Goal: Task Accomplishment & Management: Complete application form

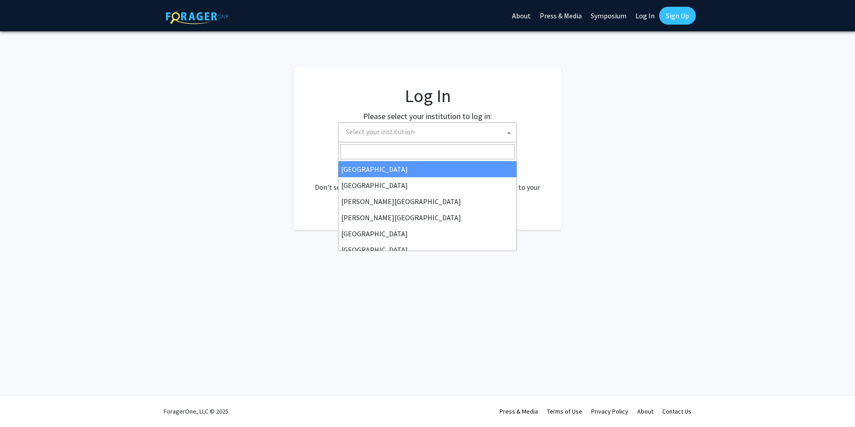
click at [509, 132] on b at bounding box center [509, 133] width 4 height 2
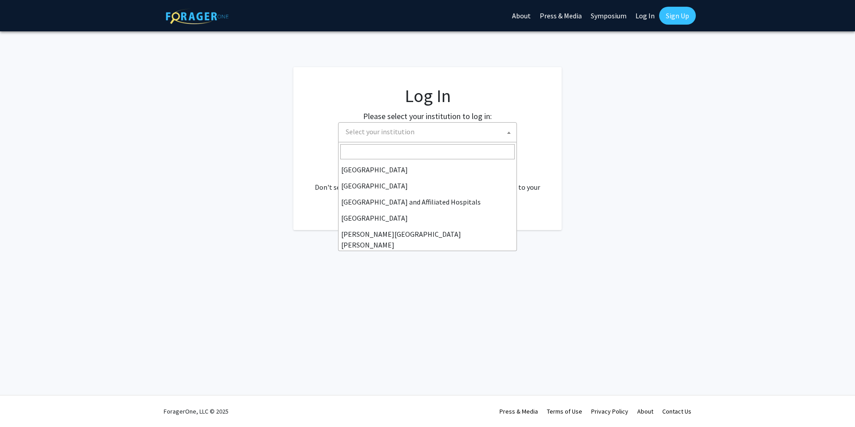
scroll to position [131, 0]
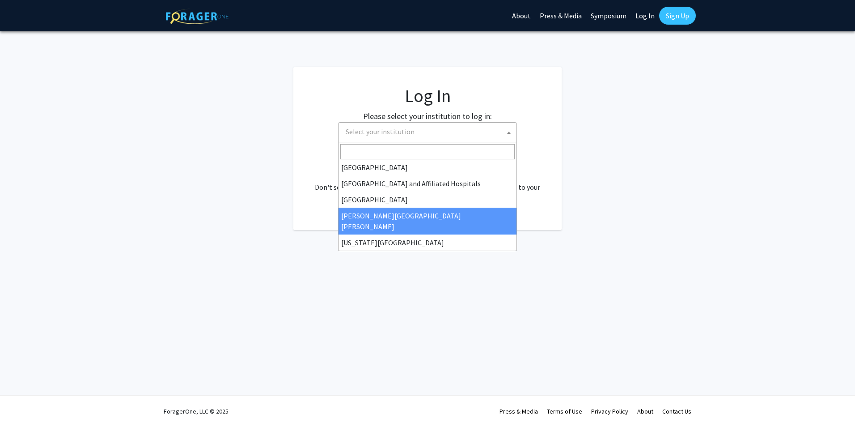
select select "1"
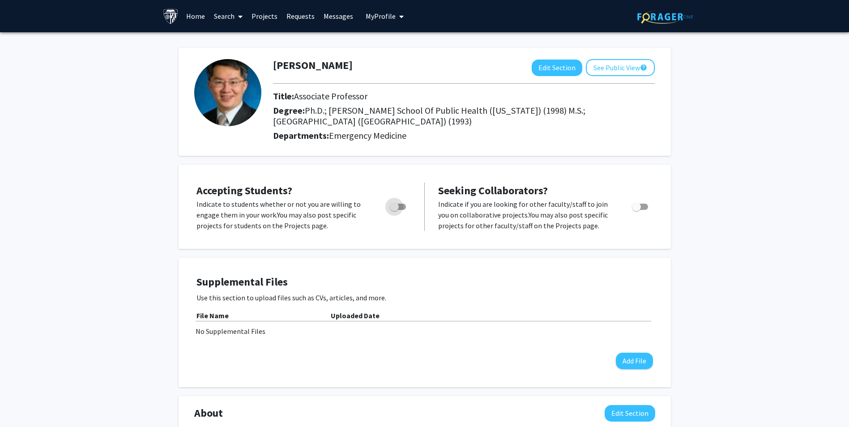
click at [404, 207] on span "Toggle" at bounding box center [398, 207] width 16 height 6
click at [394, 210] on input "Would you like to permit student requests?" at bounding box center [394, 210] width 0 height 0
checkbox input "true"
click at [239, 190] on span "Accepting Students?" at bounding box center [244, 190] width 96 height 14
click at [301, 16] on link "Requests" at bounding box center [300, 15] width 37 height 31
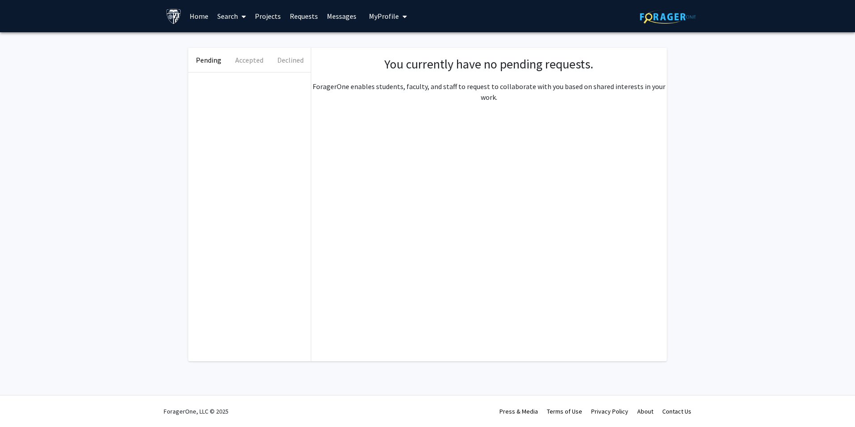
click at [265, 17] on link "Projects" at bounding box center [268, 15] width 35 height 31
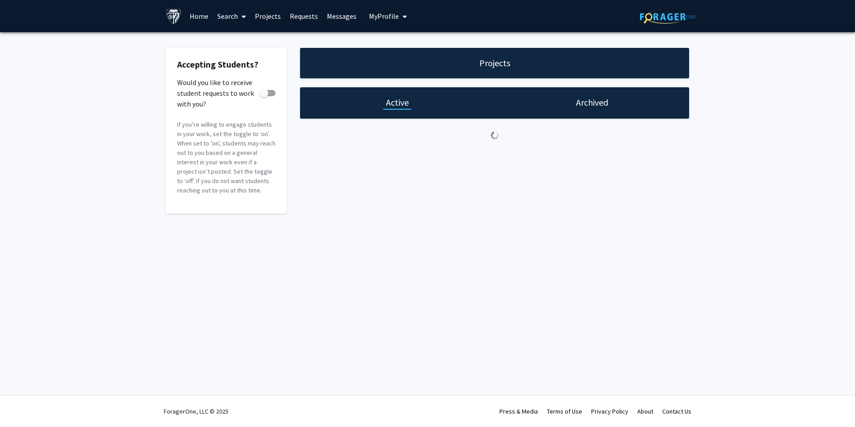
checkbox input "true"
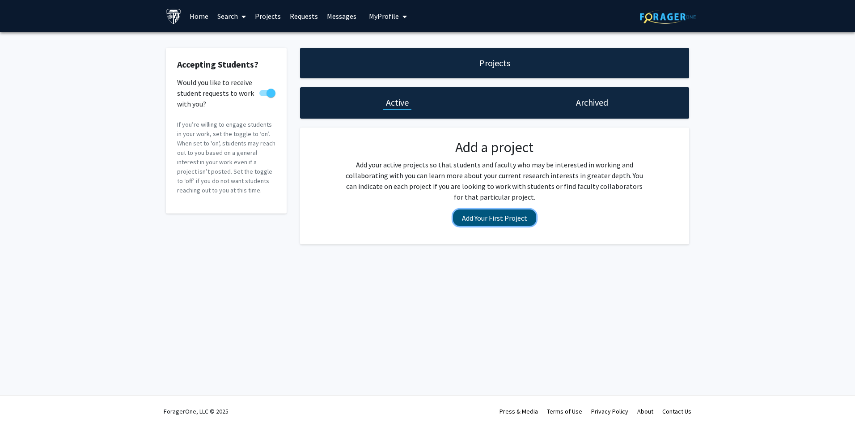
click at [501, 217] on button "Add Your First Project" at bounding box center [494, 217] width 83 height 17
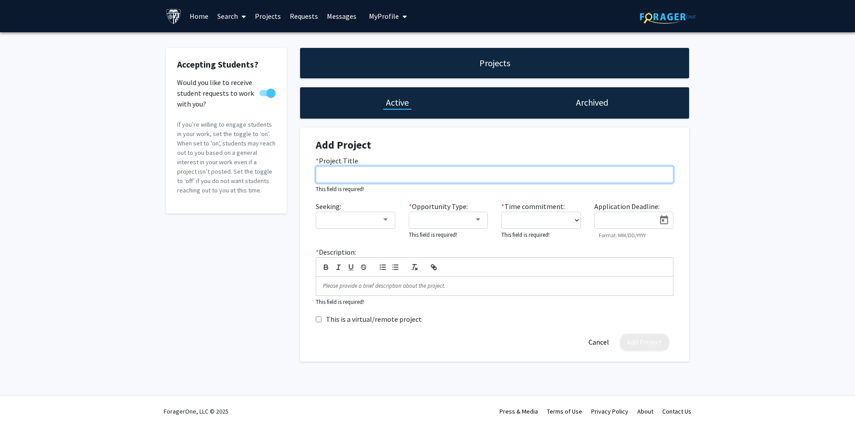
click at [379, 167] on input "* Project Title" at bounding box center [495, 174] width 358 height 17
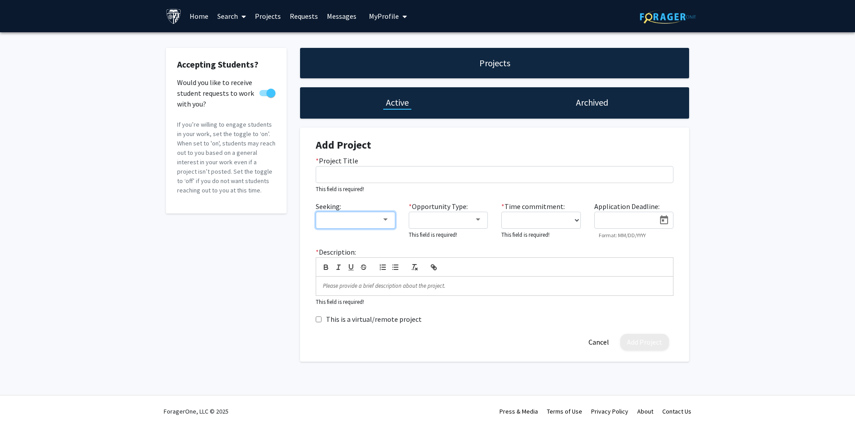
click at [387, 221] on div at bounding box center [386, 219] width 8 height 7
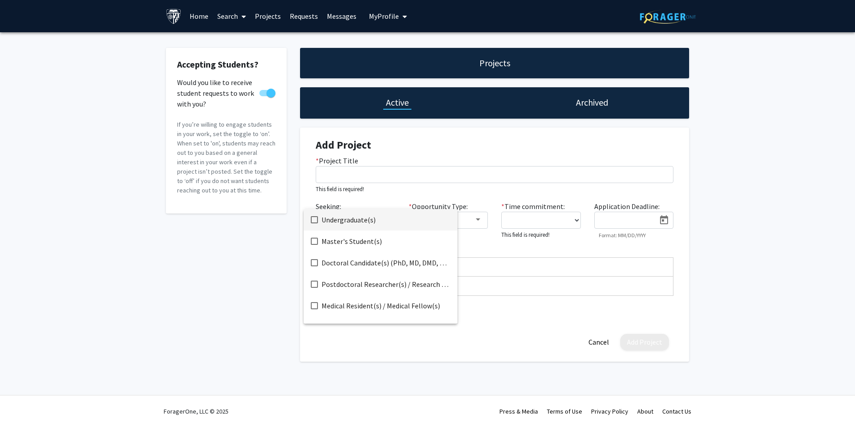
click at [314, 219] on mat-pseudo-checkbox at bounding box center [314, 219] width 7 height 7
click at [310, 259] on mat-option "Doctoral Candidate(s) (PhD, MD, DMD, PharmD, etc.)" at bounding box center [381, 262] width 154 height 21
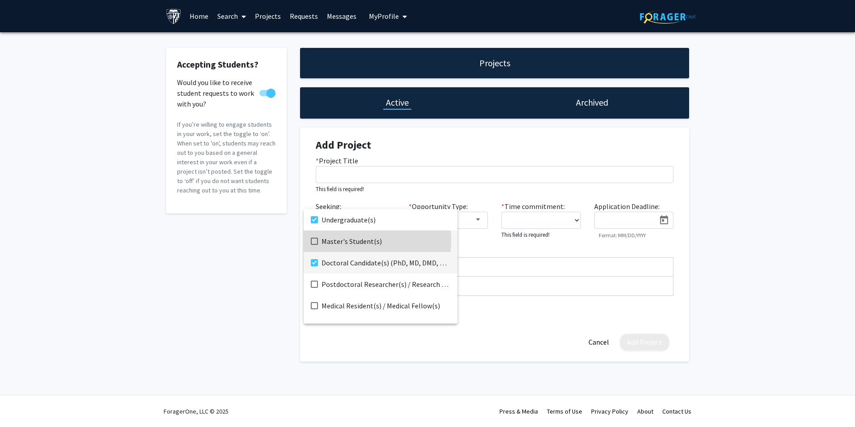
click at [314, 239] on mat-pseudo-checkbox at bounding box center [314, 241] width 7 height 7
click at [490, 244] on div at bounding box center [427, 213] width 855 height 427
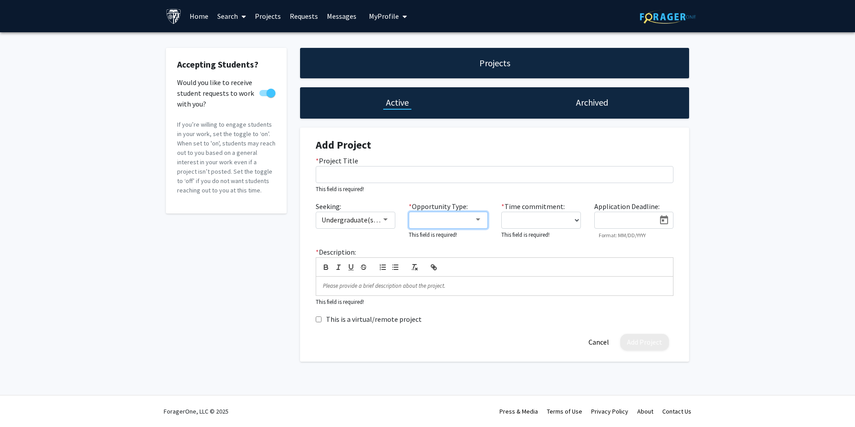
click at [482, 220] on mat-select at bounding box center [449, 220] width 80 height 17
click at [478, 218] on div at bounding box center [478, 219] width 4 height 2
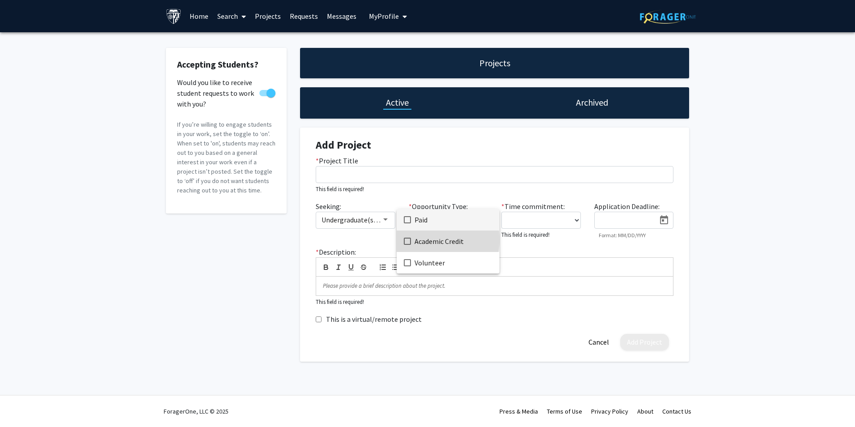
click at [408, 239] on mat-pseudo-checkbox at bounding box center [407, 241] width 7 height 7
click at [406, 263] on mat-pseudo-checkbox at bounding box center [407, 262] width 7 height 7
click at [521, 252] on div at bounding box center [427, 213] width 855 height 427
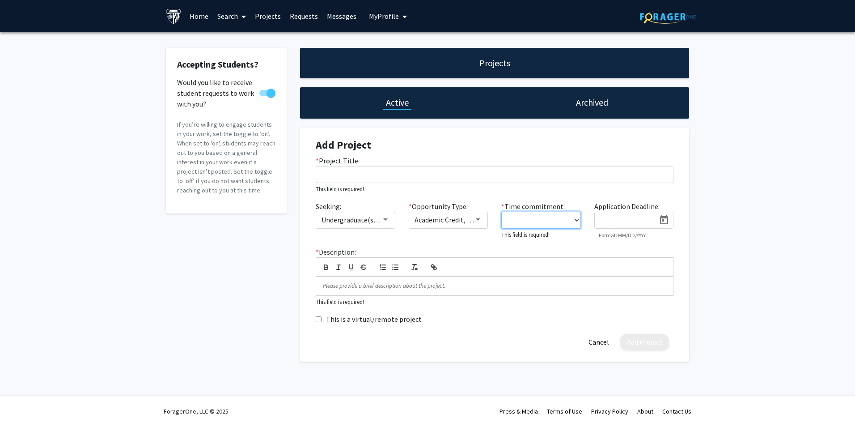
click at [574, 223] on select "0 - 5 hours/week 5 - 10 hours/week 10 - 15 hours/week 15 - 20 hours/week 20 - 3…" at bounding box center [542, 220] width 80 height 17
click at [502, 212] on select "0 - 5 hours/week 5 - 10 hours/week 10 - 15 hours/week 15 - 20 hours/week 20 - 3…" at bounding box center [542, 220] width 80 height 17
click at [574, 222] on select "0 - 5 hours/week 5 - 10 hours/week 10 - 15 hours/week 15 - 20 hours/week 20 - 3…" at bounding box center [542, 220] width 80 height 17
select select "10 - 15"
click at [502, 212] on select "0 - 5 hours/week 5 - 10 hours/week 10 - 15 hours/week 15 - 20 hours/week 20 - 3…" at bounding box center [542, 220] width 80 height 17
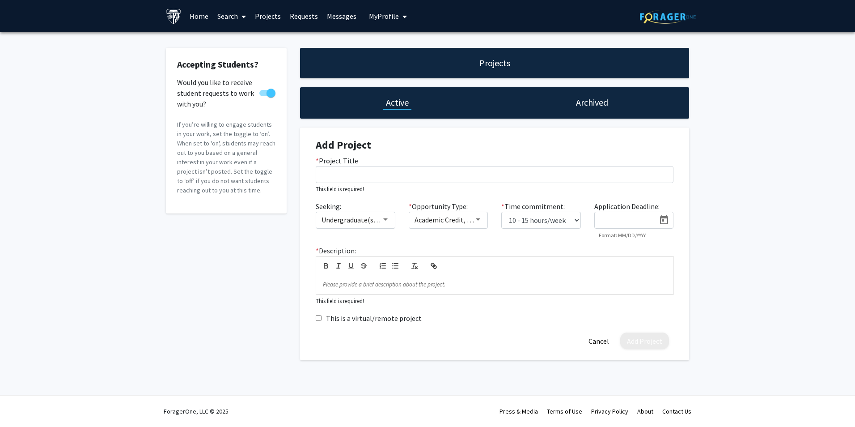
click at [575, 236] on div "* Time commitment: 0 - 5 hours/week 5 - 10 hours/week 10 - 15 hours/week 15 - 2…" at bounding box center [541, 220] width 93 height 38
click at [663, 219] on icon "Open calendar" at bounding box center [664, 220] width 11 height 11
click at [713, 244] on button "Next month" at bounding box center [715, 247] width 18 height 18
click at [697, 339] on div "19" at bounding box center [697, 340] width 16 height 16
type input "[DATE]"
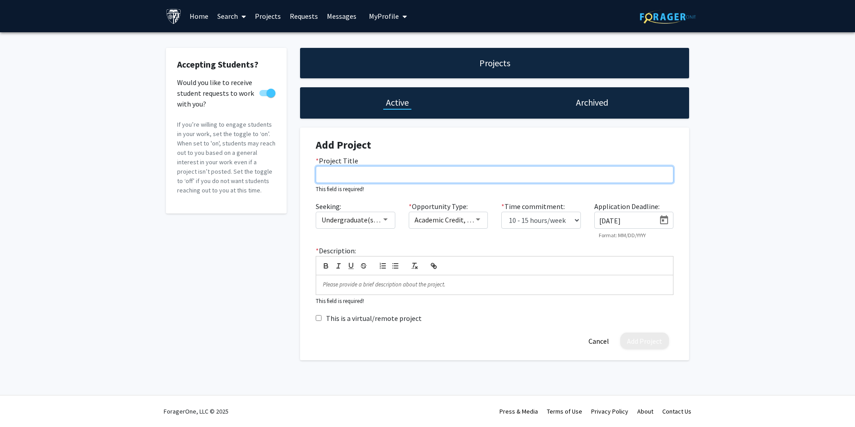
click at [412, 175] on input "* Project Title" at bounding box center [495, 174] width 358 height 17
paste input "Feasibility of a recent FDA-cleared, CLIA-waived [MEDICAL_DATA] RNA testing in …"
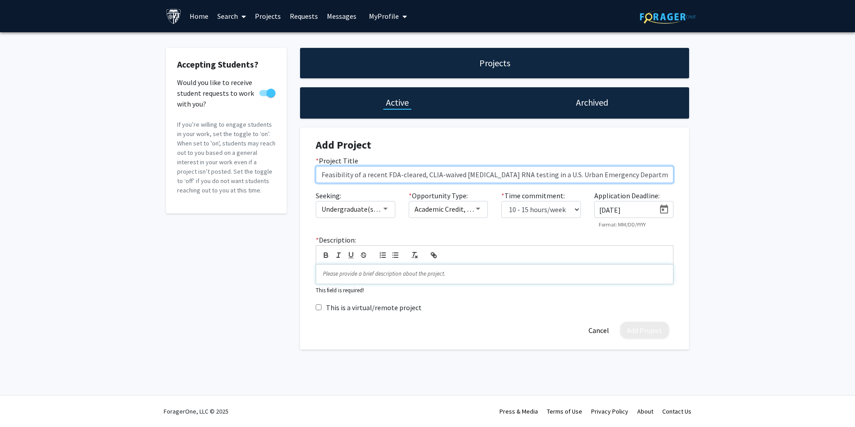
type input "Feasibility of a recent FDA-cleared, CLIA-waived [MEDICAL_DATA] RNA testing in …"
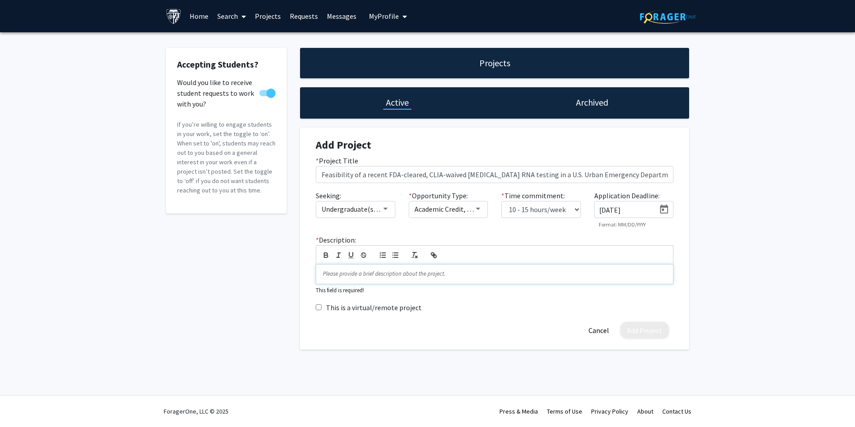
click at [415, 276] on p at bounding box center [495, 274] width 344 height 8
click at [467, 279] on div at bounding box center [494, 273] width 357 height 19
click at [371, 276] on p at bounding box center [495, 274] width 344 height 8
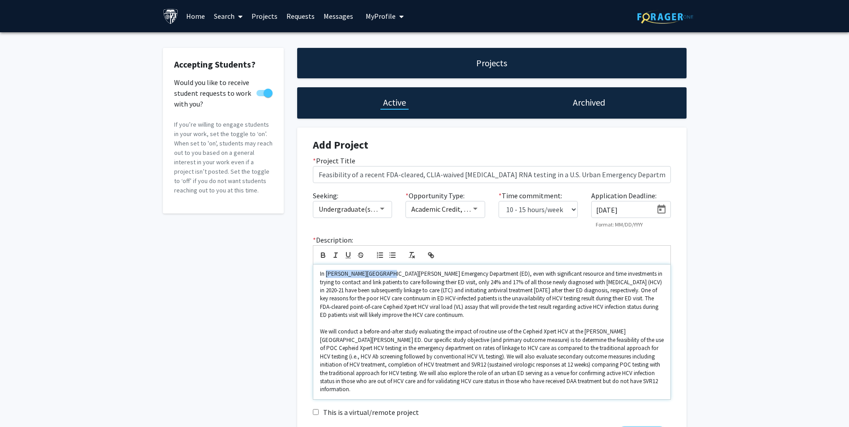
drag, startPoint x: 326, startPoint y: 274, endPoint x: 383, endPoint y: 273, distance: 56.4
click at [383, 273] on p "In [PERSON_NAME][GEOGRAPHIC_DATA][PERSON_NAME] Emergency Department (ED), even …" at bounding box center [492, 295] width 344 height 50
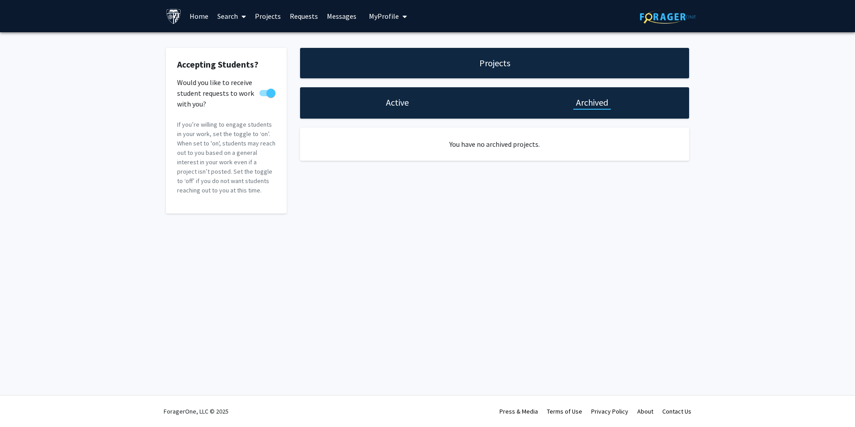
click at [388, 99] on h1 "Active" at bounding box center [397, 102] width 23 height 13
select select "10 - 15"
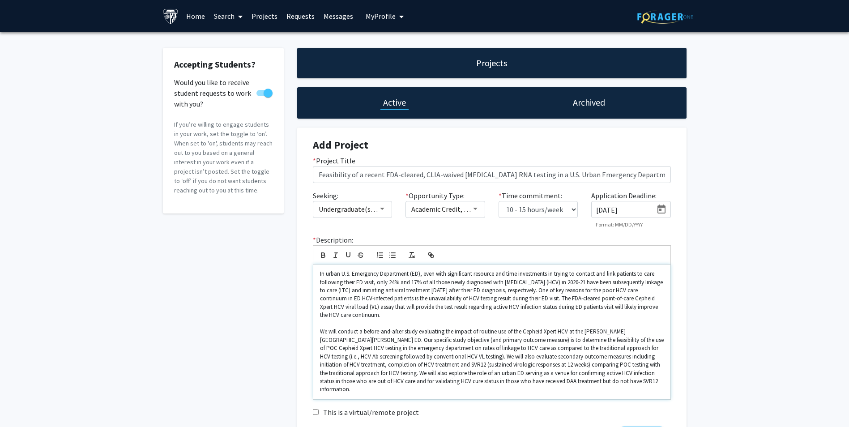
click at [349, 285] on p "In urban U.S. Emergency Department (ED), even with significant resource and tim…" at bounding box center [492, 295] width 344 height 50
click at [379, 272] on p "In urban U.S. Emergency Department (ED), even with significant resource and tim…" at bounding box center [492, 295] width 344 height 50
click at [408, 275] on p "In urban U.S. Emergency Department (ED), even with significant resource and tim…" at bounding box center [492, 295] width 344 height 50
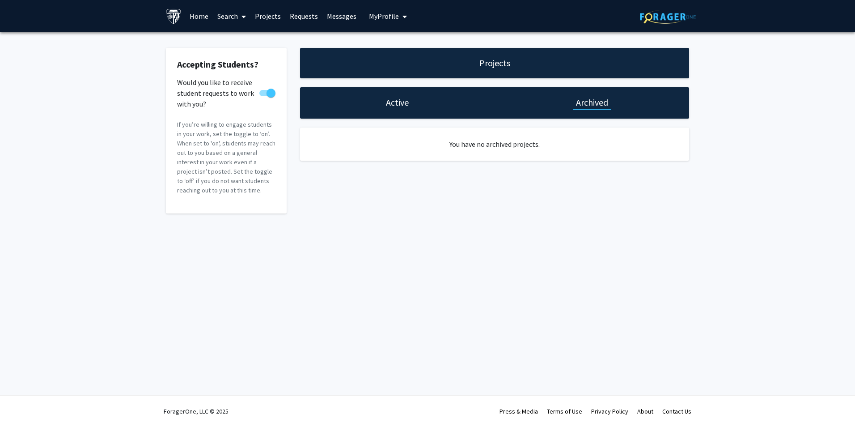
click at [385, 105] on div "Active" at bounding box center [397, 102] width 28 height 13
select select "10 - 15"
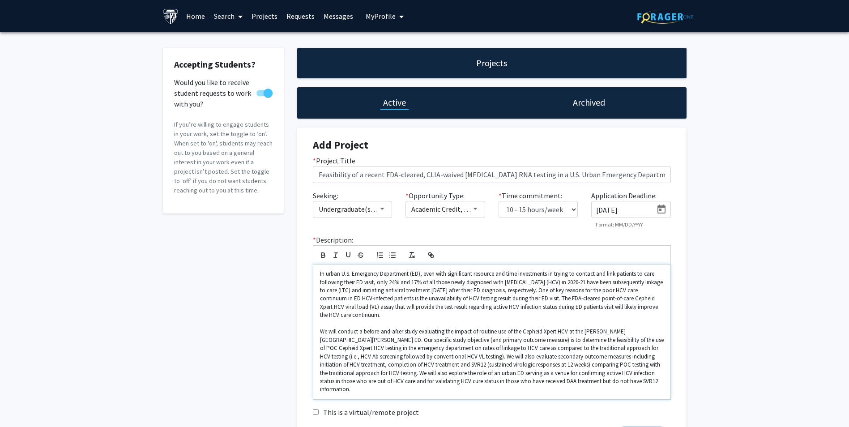
click at [411, 272] on p "In urban U.S. Emergency Department (ED), even with significant resource and tim…" at bounding box center [492, 295] width 344 height 50
click at [408, 274] on p "In urban U.S. Emergency Department (ED), even with significant resource and tim…" at bounding box center [492, 295] width 344 height 50
click at [409, 276] on p "In urban U.S. Emergency Department (ED), even with significant resource and tim…" at bounding box center [492, 295] width 344 height 50
click at [421, 271] on p "In urban U.S. Emergency Departments (ED), even with significant resource and ti…" at bounding box center [492, 295] width 344 height 50
drag, startPoint x: 377, startPoint y: 283, endPoint x: 537, endPoint y: 283, distance: 159.7
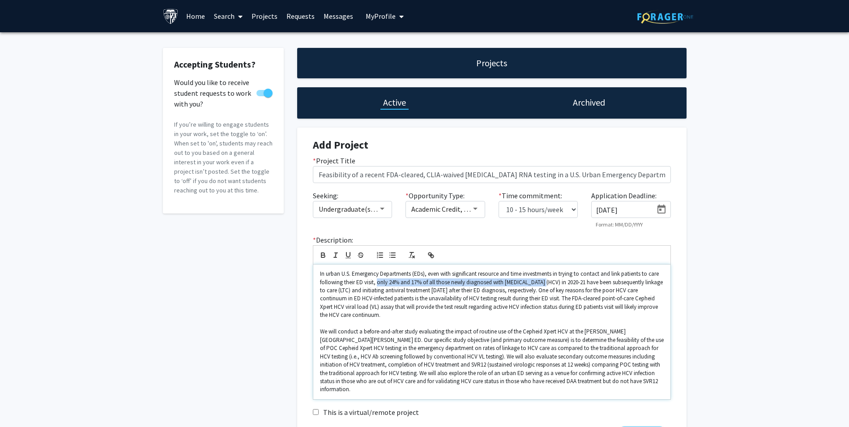
click at [537, 283] on p "In urban U.S. Emergency Departments (EDs), even with significant resource and t…" at bounding box center [492, 295] width 344 height 50
click at [377, 283] on p "In urban U.S. Emergency Departments (EDs), even with significant resource and t…" at bounding box center [492, 295] width 344 height 50
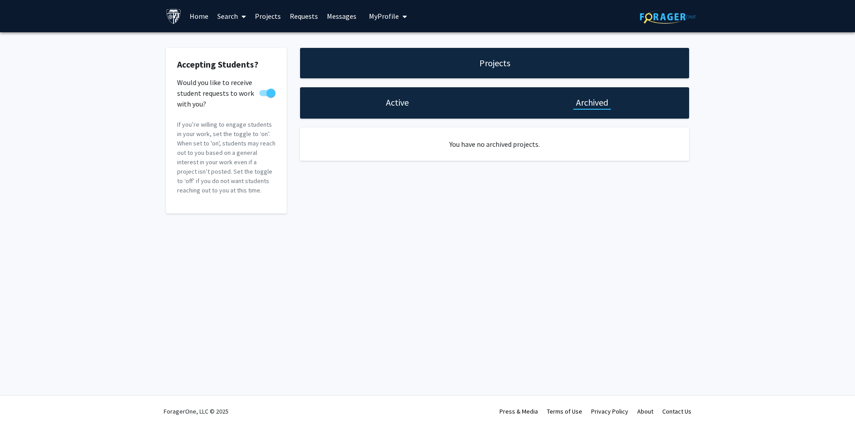
click at [400, 104] on h1 "Active" at bounding box center [397, 102] width 23 height 13
select select "10 - 15"
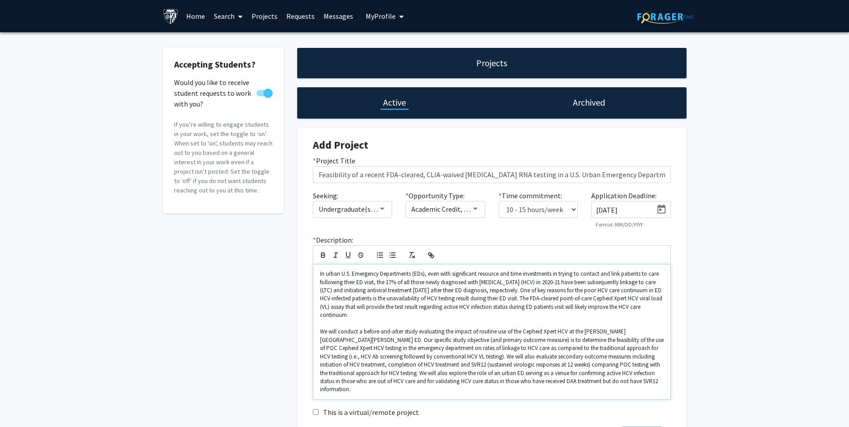
click at [368, 298] on p "In urban U.S. Emergency Departments (EDs), even with significant resource and t…" at bounding box center [492, 295] width 344 height 50
click at [378, 296] on p "In urban U.S. Emergency Departments (EDs), even with significant resource and t…" at bounding box center [492, 295] width 344 height 50
click at [392, 287] on p "In urban U.S. Emergency Departments (EDs), even with significant resource and t…" at bounding box center [492, 295] width 344 height 50
click at [387, 281] on p "In urban U.S. Emergency Departments (EDs), even with significant resource and t…" at bounding box center [492, 295] width 344 height 50
drag, startPoint x: 587, startPoint y: 282, endPoint x: 411, endPoint y: 289, distance: 175.5
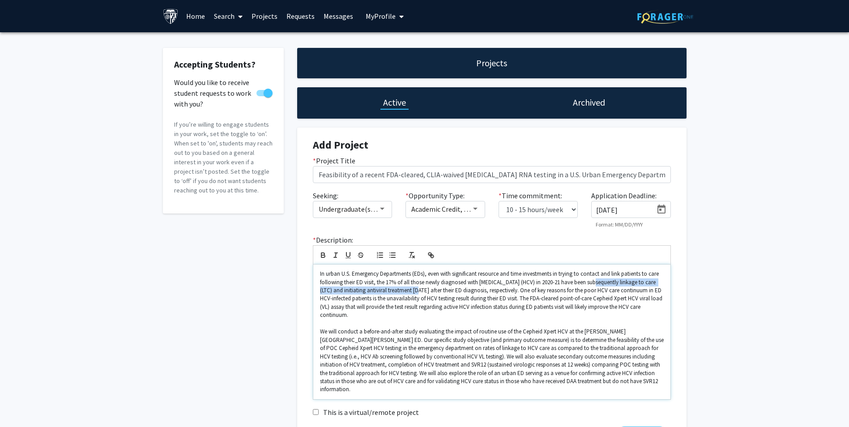
click at [411, 289] on p "In urban U.S. Emergency Departments (EDs), even with significant resource and t…" at bounding box center [492, 295] width 344 height 50
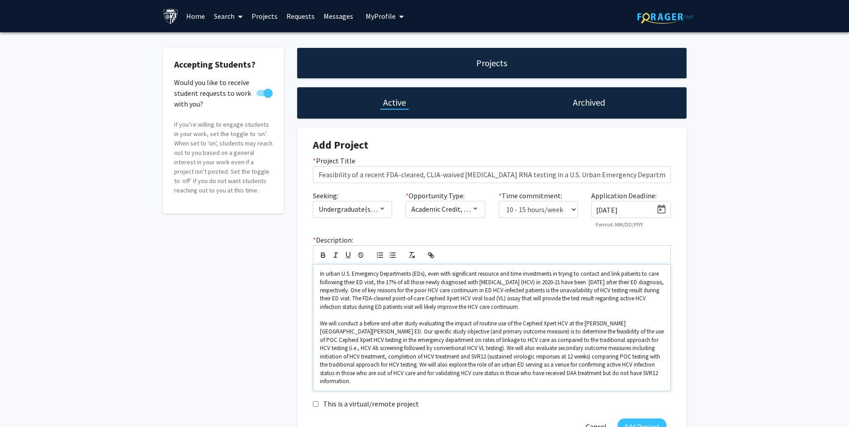
click at [386, 282] on p "In urban U.S. Emergency Departments (EDs), even with significant resource and t…" at bounding box center [492, 290] width 344 height 41
paste div
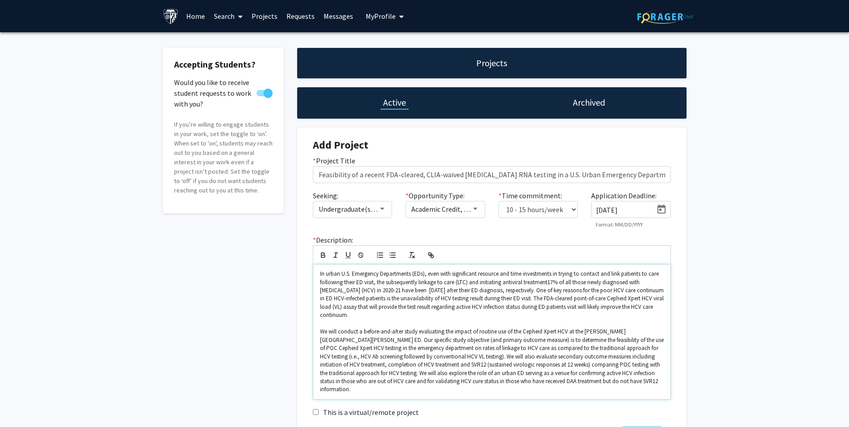
click at [415, 282] on p "In urban U.S. Emergency Departments (EDs), even with significant resource and t…" at bounding box center [492, 295] width 344 height 50
click at [492, 282] on p "In urban U.S. Emergency Departments (EDs), even with significant resource and t…" at bounding box center [492, 295] width 344 height 50
click at [548, 284] on p "In urban U.S. Emergency Departments (EDs), even with significant resource and t…" at bounding box center [492, 295] width 344 height 50
click at [549, 283] on p "In urban U.S. Emergency Departments (EDs), even with significant resource and t…" at bounding box center [492, 295] width 344 height 50
click at [550, 285] on p "In urban U.S. Emergency Departments (EDs), even with significant resource and t…" at bounding box center [492, 295] width 344 height 50
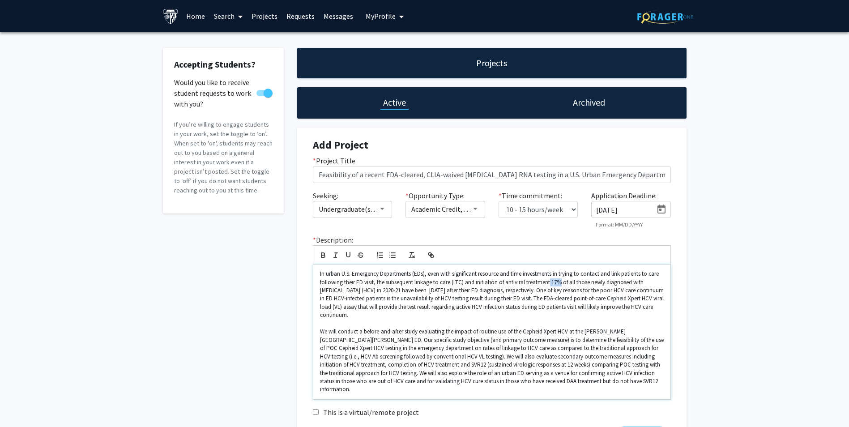
drag, startPoint x: 551, startPoint y: 283, endPoint x: 562, endPoint y: 282, distance: 11.2
click at [562, 282] on p "In urban U.S. Emergency Departments (EDs), even with significant resource and t…" at bounding box center [492, 295] width 344 height 50
click at [567, 283] on p "In urban U.S. Emergency Departments (EDs), even with significant resource and t…" at bounding box center [492, 295] width 344 height 50
click at [565, 285] on p "In urban U.S. Emergency Departments (EDs), even with significant resource and t…" at bounding box center [492, 295] width 344 height 50
drag, startPoint x: 557, startPoint y: 285, endPoint x: 566, endPoint y: 286, distance: 8.2
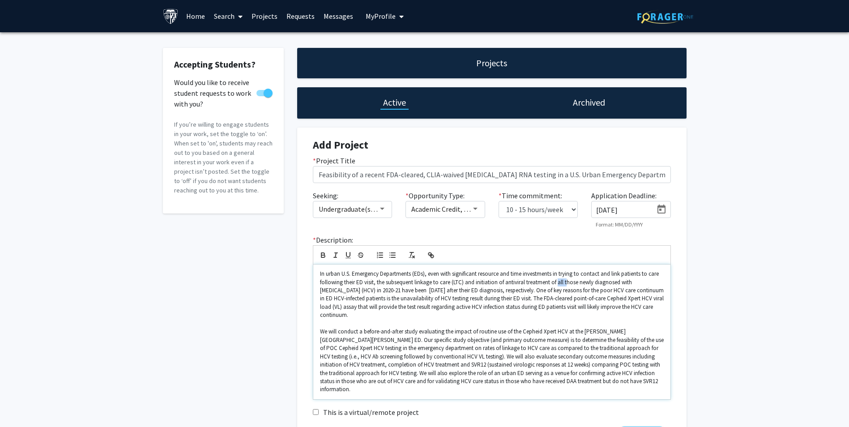
click at [566, 286] on p "In urban U.S. Emergency Departments (EDs), even with significant resource and t…" at bounding box center [492, 295] width 344 height 50
click at [559, 283] on p "In urban U.S. Emergency Departments (EDs), even with significant resource and t…" at bounding box center [492, 295] width 344 height 50
drag, startPoint x: 347, startPoint y: 292, endPoint x: 370, endPoint y: 289, distance: 23.9
click at [371, 288] on p "In urban U.S. Emergency Departments (EDs), even with significant resource and t…" at bounding box center [492, 295] width 344 height 50
click at [387, 281] on p "In urban U.S. Emergency Departments (EDs), even with significant resource and t…" at bounding box center [492, 295] width 344 height 50
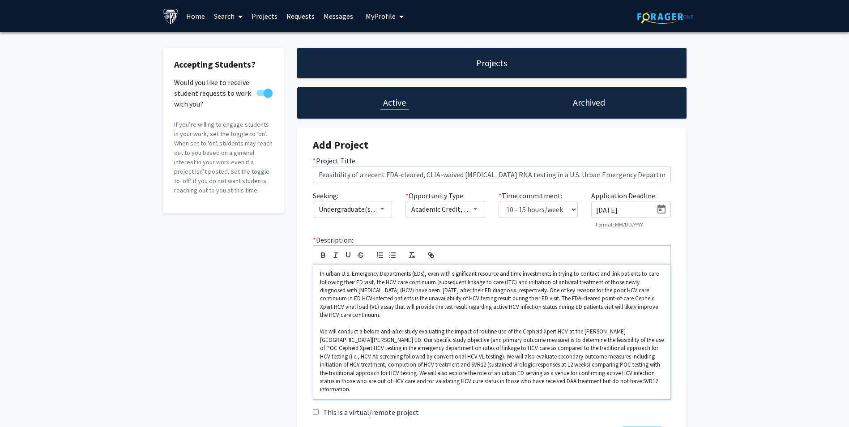
click at [602, 280] on p "In urban U.S. Emergency Departments (EDs), even with significant resource and t…" at bounding box center [492, 295] width 344 height 50
drag, startPoint x: 413, startPoint y: 287, endPoint x: 437, endPoint y: 288, distance: 24.2
click at [437, 288] on p "In urban U.S. Emergency Departments (EDs), even with significant resource and t…" at bounding box center [492, 295] width 344 height 50
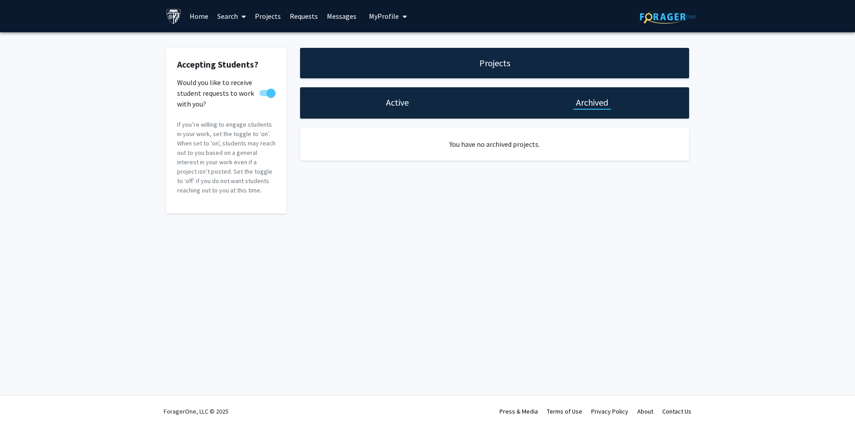
click at [399, 101] on h1 "Active" at bounding box center [397, 102] width 23 height 13
select select "10 - 15"
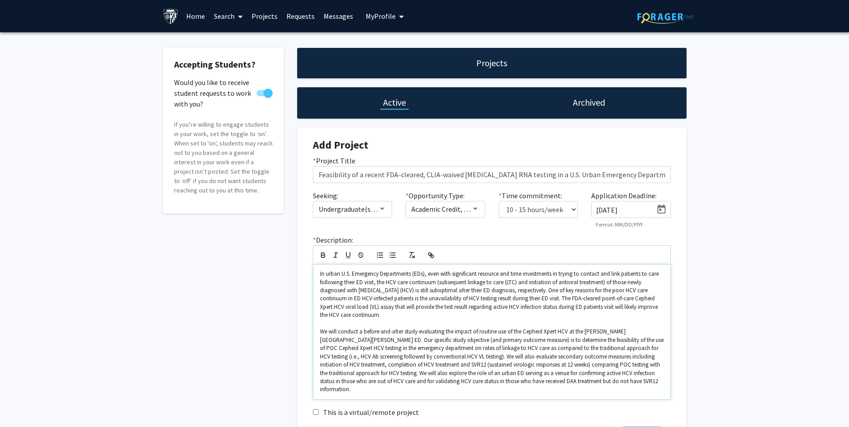
click at [501, 298] on p "In urban U.S. Emergency Departments (EDs), even with significant resource and t…" at bounding box center [492, 295] width 344 height 50
drag, startPoint x: 513, startPoint y: 291, endPoint x: 542, endPoint y: 288, distance: 29.2
click at [542, 288] on p "In urban U.S. Emergency Departments (EDs), even with significant resource and t…" at bounding box center [492, 295] width 344 height 50
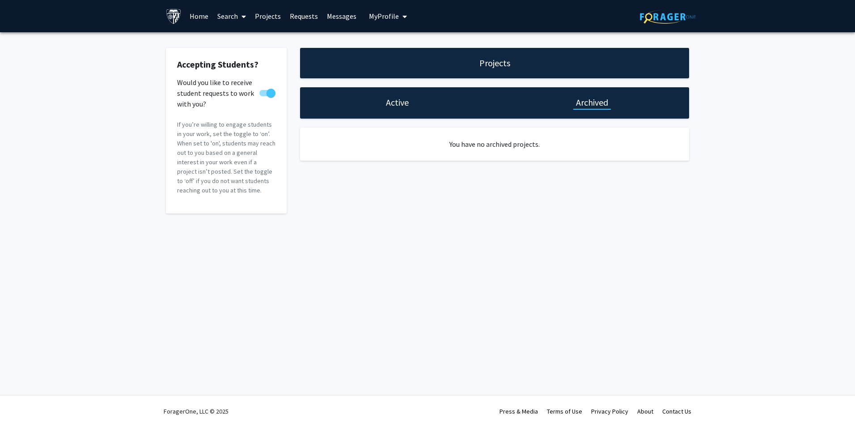
click at [392, 98] on h1 "Active" at bounding box center [397, 102] width 23 height 13
select select "10 - 15"
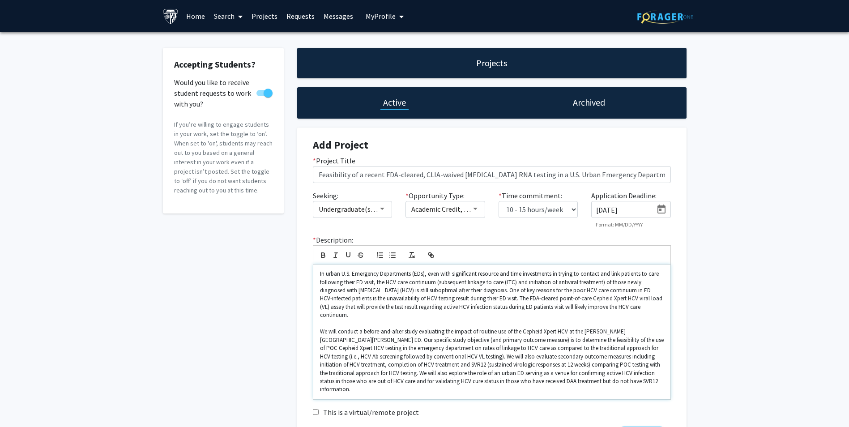
click at [505, 291] on p "In urban U.S. Emergency Departments (EDs), even with significant resource and t…" at bounding box center [492, 295] width 344 height 50
click at [447, 300] on p "In urban U.S. Emergency Departments (EDs), even with significant resource and t…" at bounding box center [492, 295] width 344 height 50
click at [411, 290] on p "In urban U.S. Emergency Departments (EDs), even with significant resource and t…" at bounding box center [492, 295] width 344 height 50
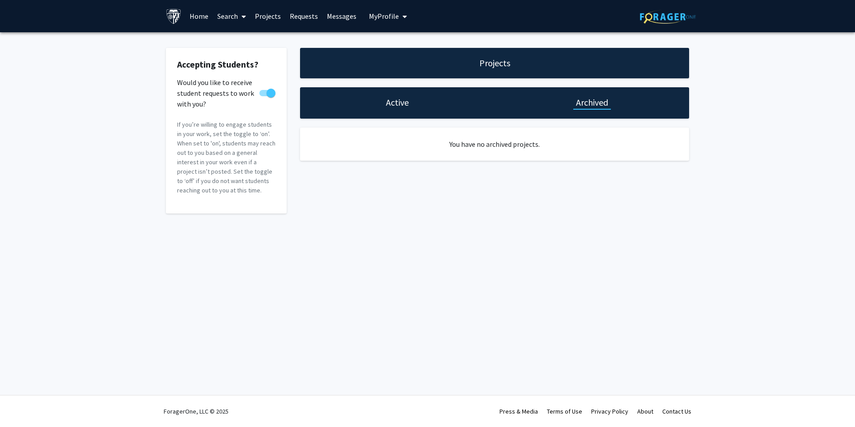
click at [392, 103] on h1 "Active" at bounding box center [397, 102] width 23 height 13
select select "10 - 15"
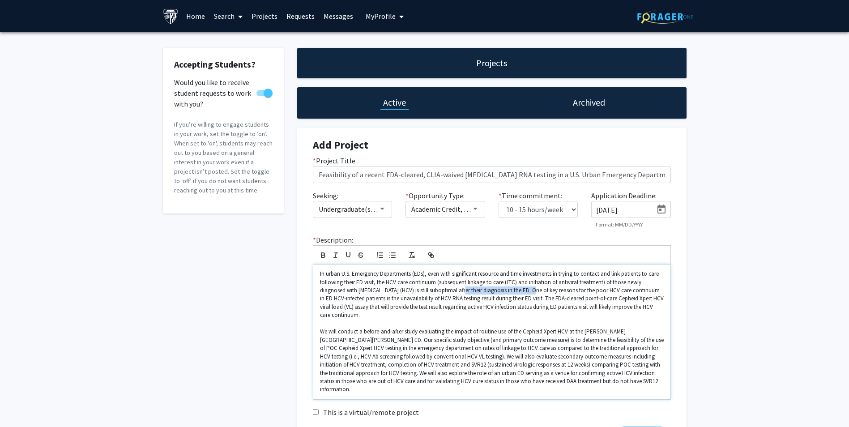
drag, startPoint x: 457, startPoint y: 291, endPoint x: 527, endPoint y: 290, distance: 70.2
click at [527, 290] on p "In urban U.S. Emergency Departments (EDs), even with significant resource and t…" at bounding box center [492, 295] width 344 height 50
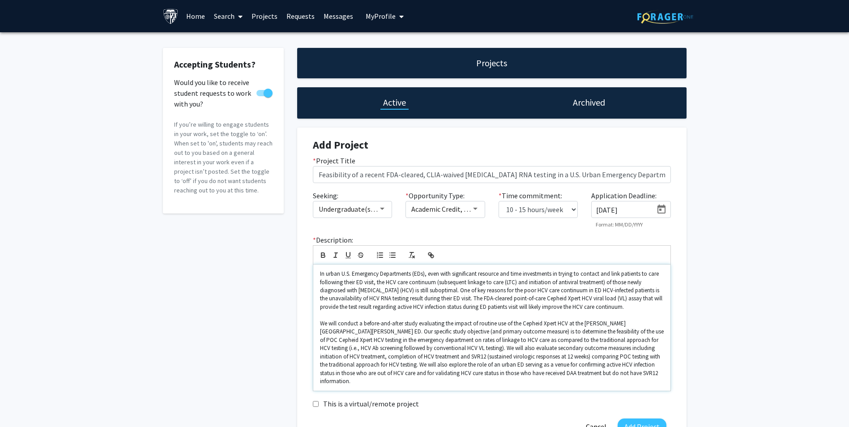
click at [627, 281] on p "In urban U.S. Emergency Departments (EDs), even with significant resource and t…" at bounding box center [492, 290] width 344 height 41
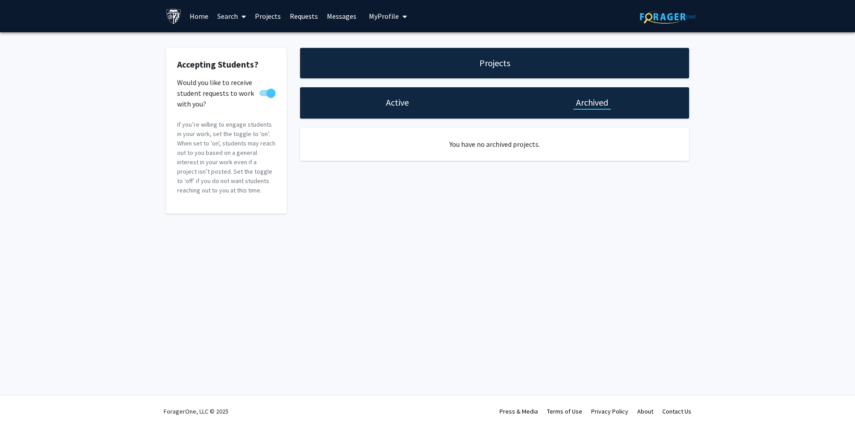
click at [405, 101] on h1 "Active" at bounding box center [397, 102] width 23 height 13
select select "10 - 15"
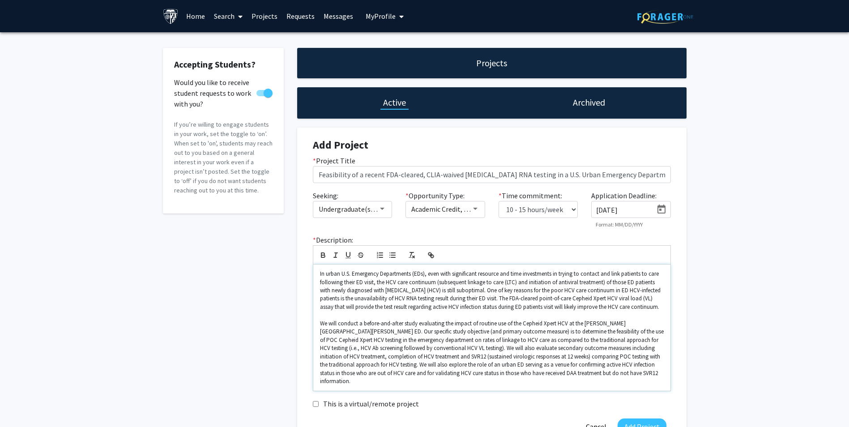
click at [354, 294] on p "In urban U.S. Emergency Departments (EDs), even with significant resource and t…" at bounding box center [492, 290] width 344 height 41
click at [368, 290] on p "In urban U.S. Emergency Departments (EDs), even with significant resource and t…" at bounding box center [492, 290] width 344 height 41
drag, startPoint x: 375, startPoint y: 291, endPoint x: 386, endPoint y: 289, distance: 10.4
click at [386, 289] on p "In urban U.S. Emergency Departments (EDs), even with significant resource and t…" at bounding box center [492, 290] width 344 height 41
click at [605, 332] on p "We will conduct a before-and-after study evaluating the impact of routine use o…" at bounding box center [492, 352] width 344 height 66
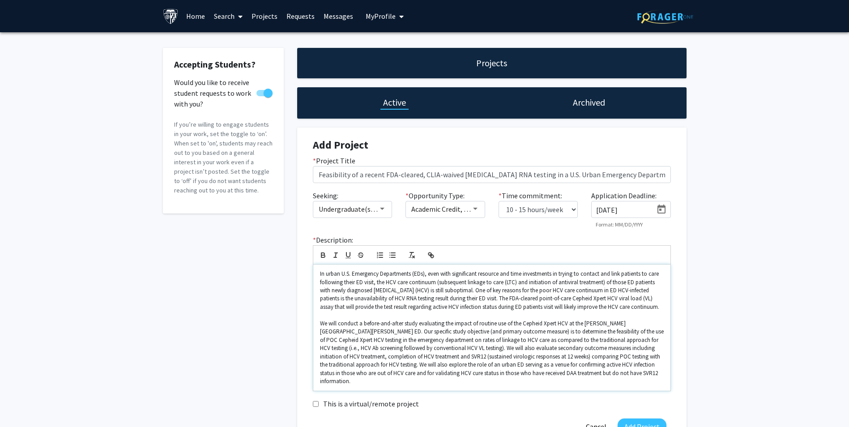
click at [566, 350] on p "We will conduct a before-and-after study evaluating the impact of routine use o…" at bounding box center [492, 352] width 344 height 66
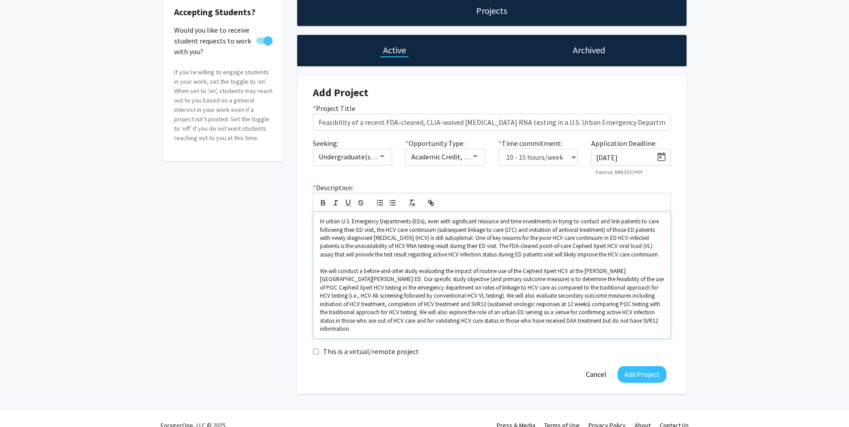
scroll to position [58, 0]
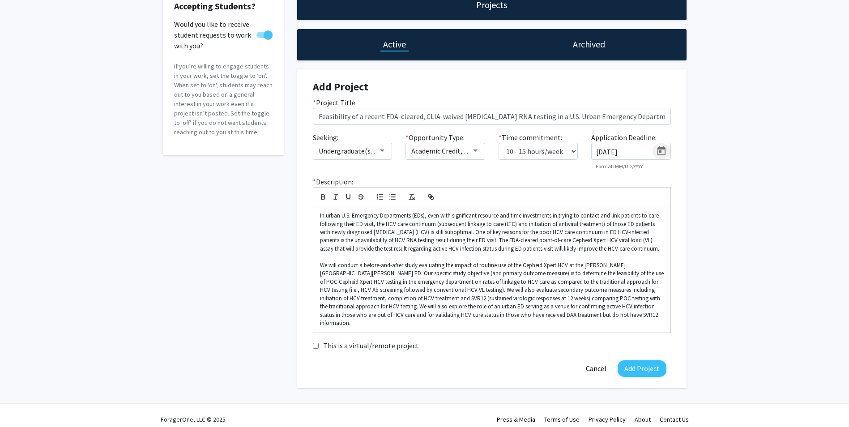
click at [661, 149] on icon "Open calendar" at bounding box center [661, 150] width 8 height 9
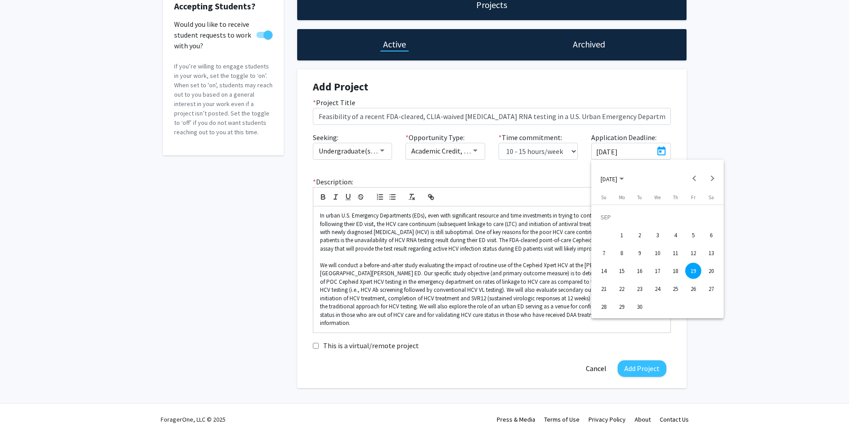
click at [627, 268] on div "15" at bounding box center [621, 271] width 16 height 16
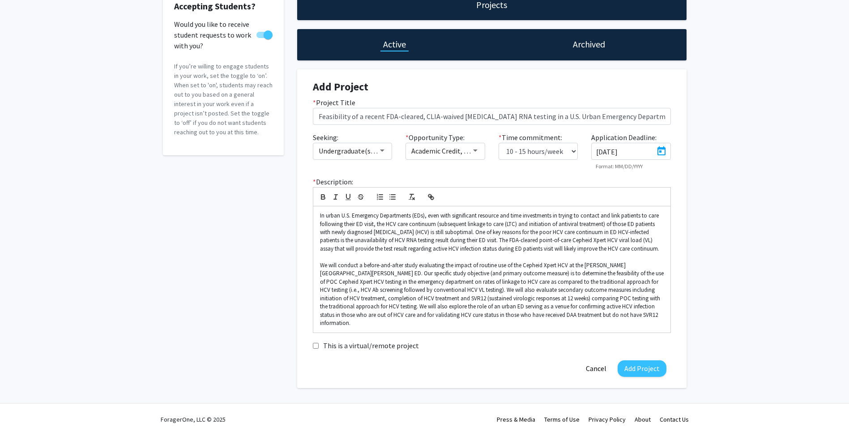
type input "[DATE]"
click at [634, 363] on button "Add Project" at bounding box center [641, 368] width 49 height 17
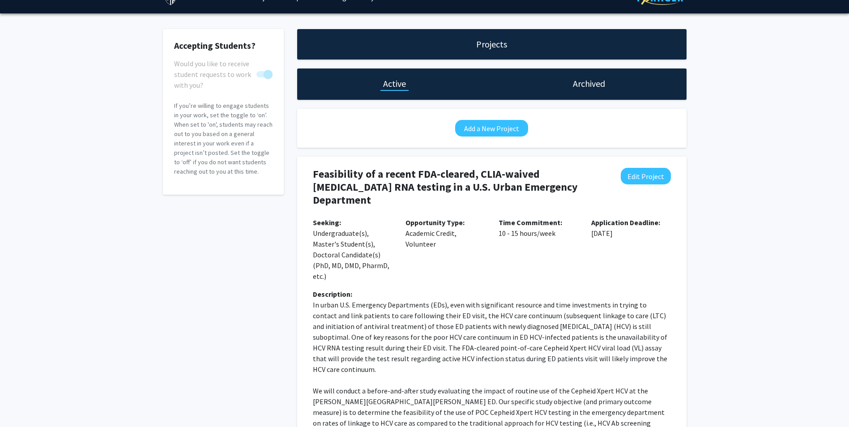
scroll to position [18, 0]
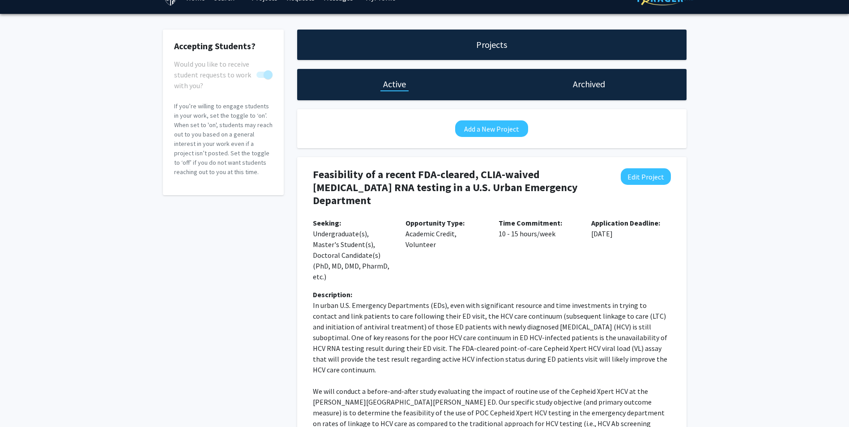
click at [243, 252] on div "Accepting Students? Would you like to receive student requests to work with you…" at bounding box center [223, 269] width 134 height 478
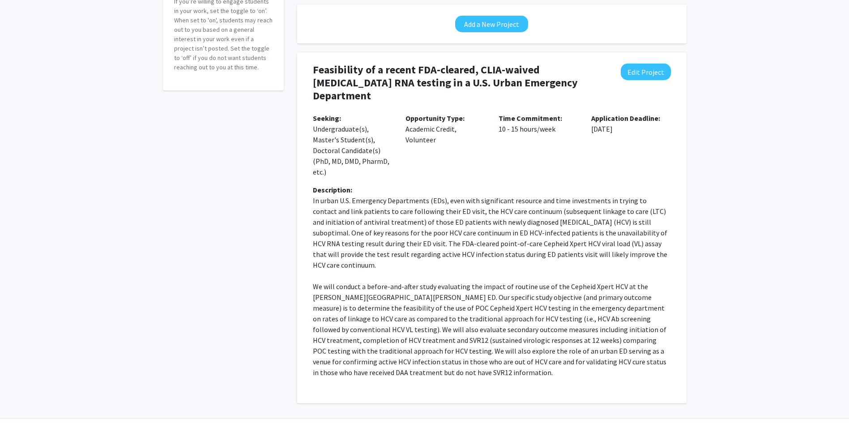
scroll to position [0, 0]
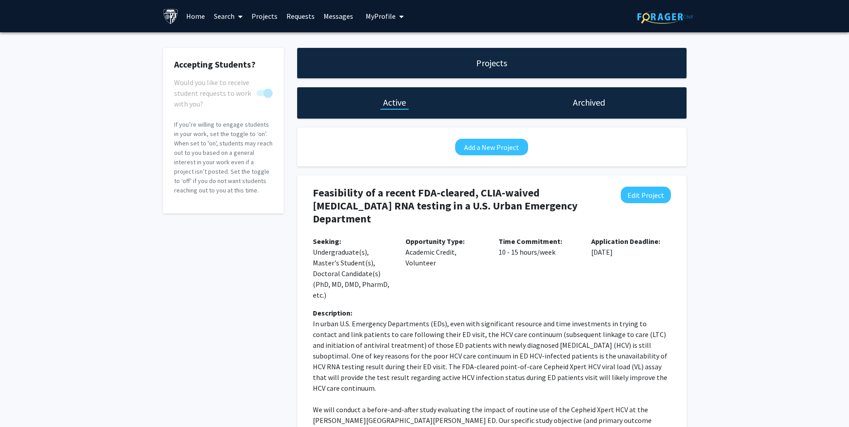
click at [304, 17] on link "Requests" at bounding box center [300, 15] width 37 height 31
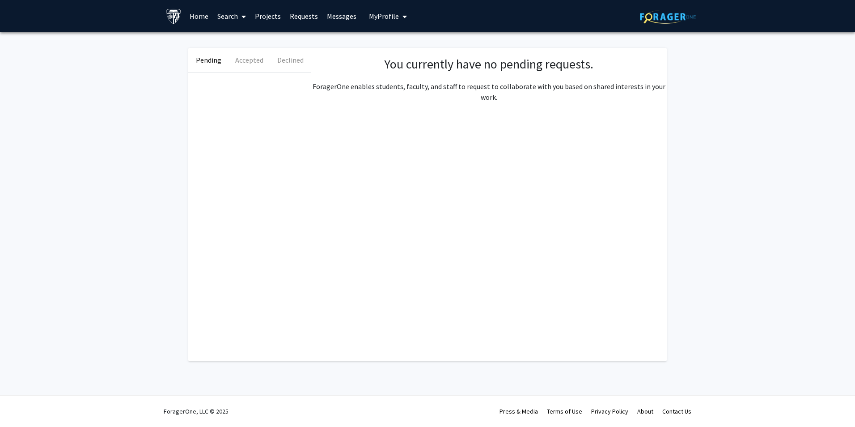
click at [325, 15] on link "Messages" at bounding box center [342, 15] width 38 height 31
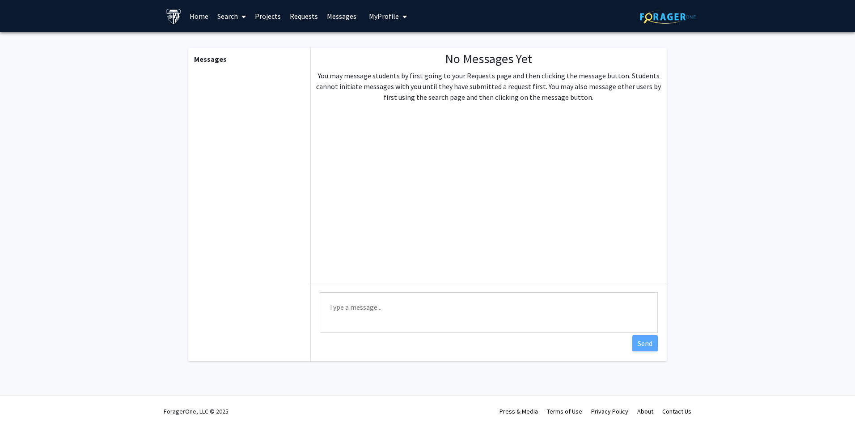
click at [383, 18] on span "My Profile" at bounding box center [384, 16] width 30 height 9
click at [199, 16] on link "Home" at bounding box center [199, 15] width 28 height 31
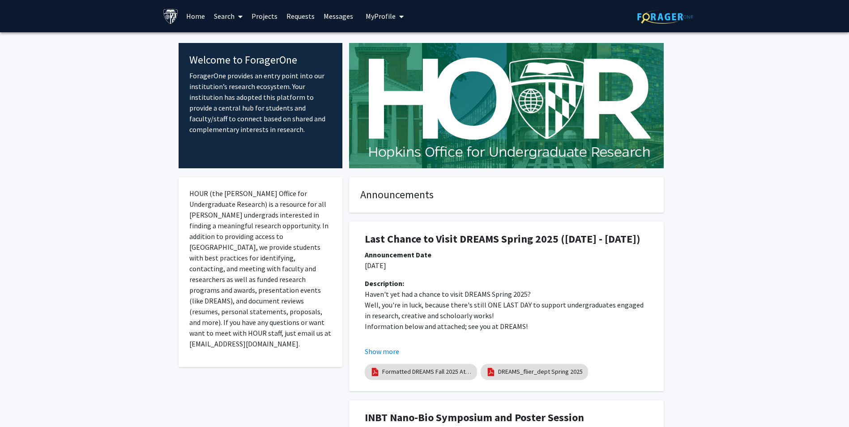
click at [259, 14] on link "Projects" at bounding box center [264, 15] width 35 height 31
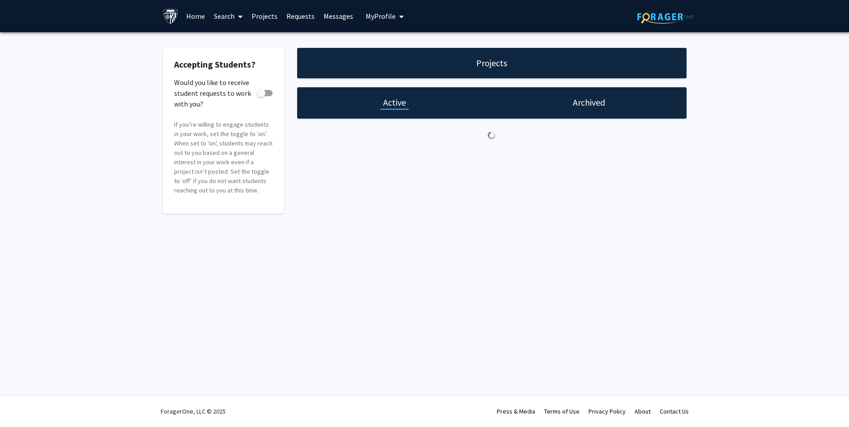
checkbox input "true"
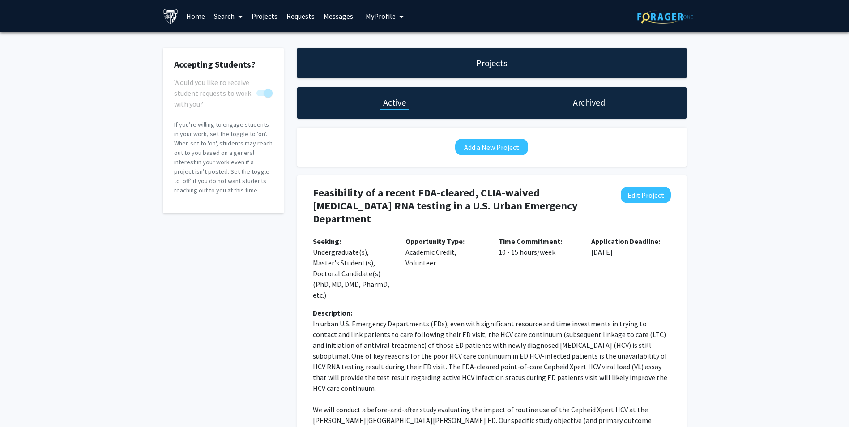
click at [300, 17] on link "Requests" at bounding box center [300, 15] width 37 height 31
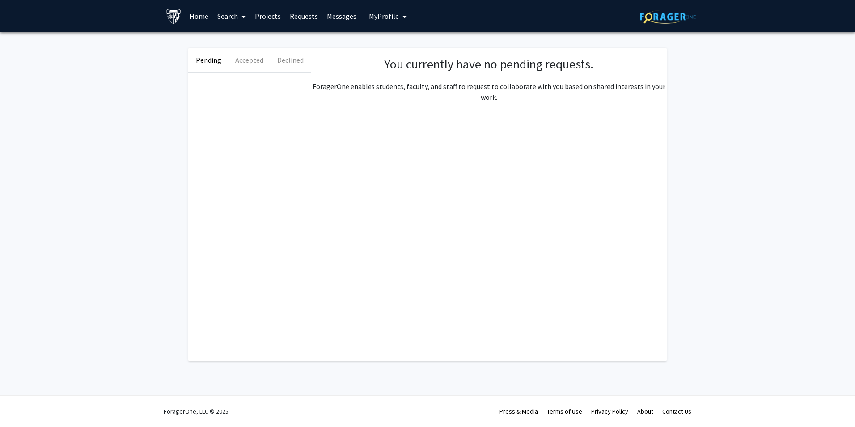
click at [340, 13] on link "Messages" at bounding box center [342, 15] width 38 height 31
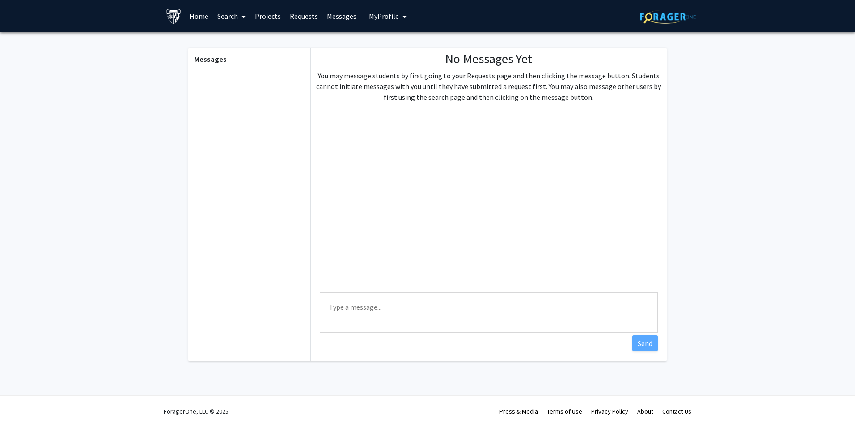
click at [373, 15] on span "My Profile" at bounding box center [384, 16] width 30 height 9
click at [760, 111] on fg-messaging "Messages No Messages Yet You may message students by first going to your Reques…" at bounding box center [427, 206] width 855 height 349
